Goal: Transaction & Acquisition: Book appointment/travel/reservation

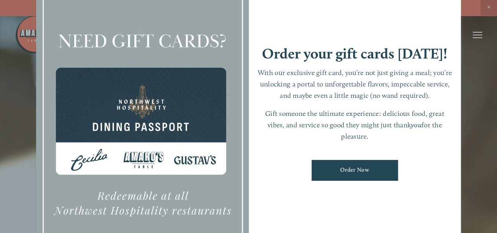
scroll to position [1, 0]
click at [493, 137] on div at bounding box center [248, 116] width 497 height 233
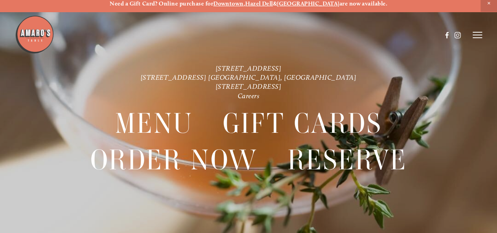
scroll to position [0, 0]
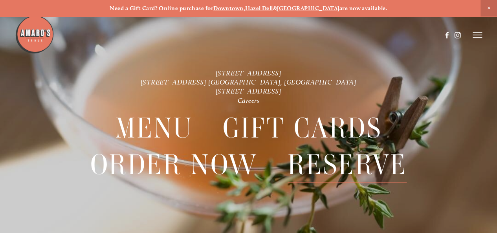
click at [391, 169] on span "Reserve" at bounding box center [347, 165] width 119 height 36
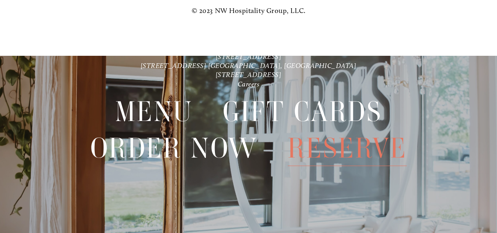
scroll to position [1200, 0]
